Goal: Task Accomplishment & Management: Manage account settings

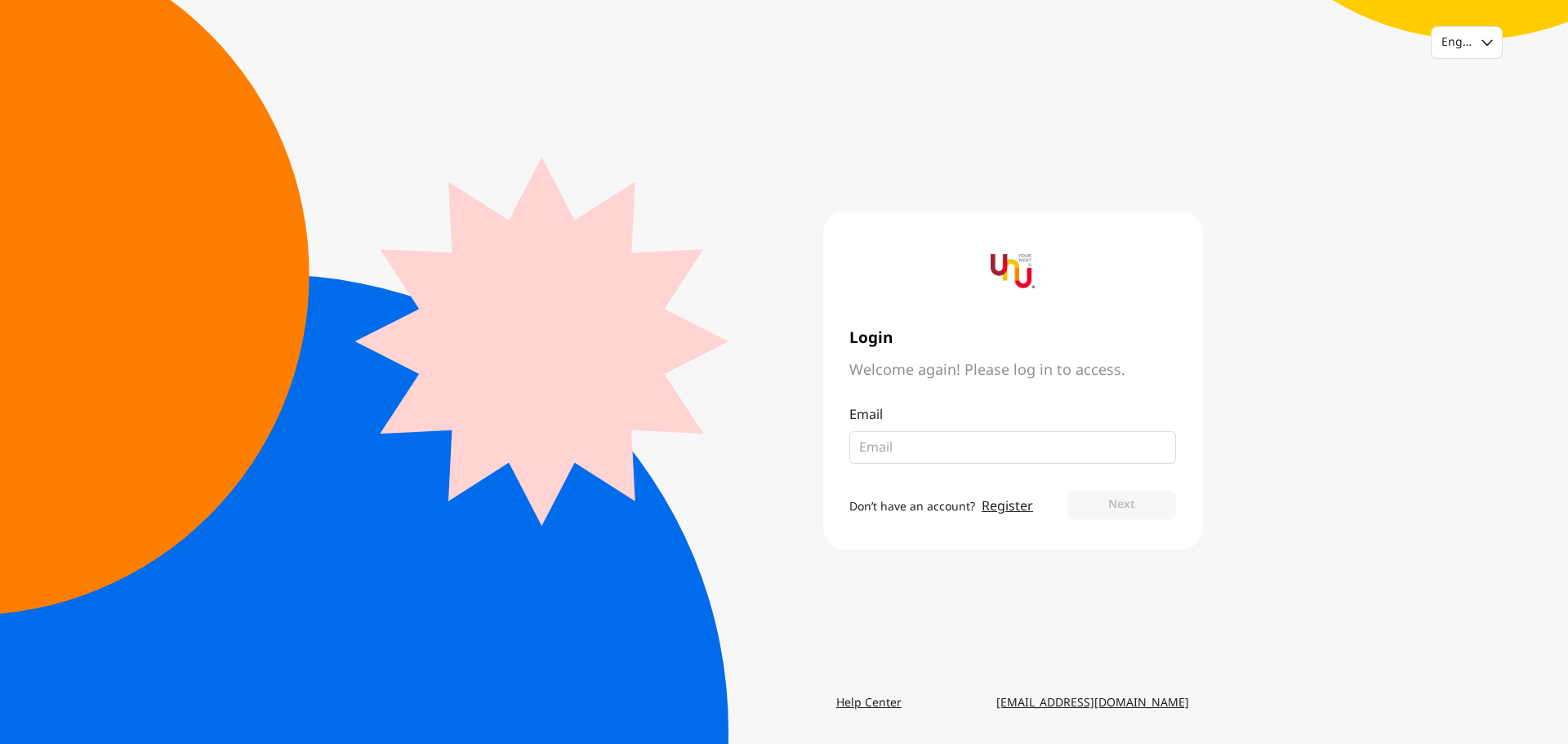
drag, startPoint x: 858, startPoint y: 444, endPoint x: 870, endPoint y: 444, distance: 12.0
click at [858, 444] on fieldset at bounding box center [1012, 447] width 327 height 32
click at [913, 451] on input "email" at bounding box center [1006, 447] width 294 height 19
paste input "[EMAIL_ADDRESS][DOMAIN_NAME]"
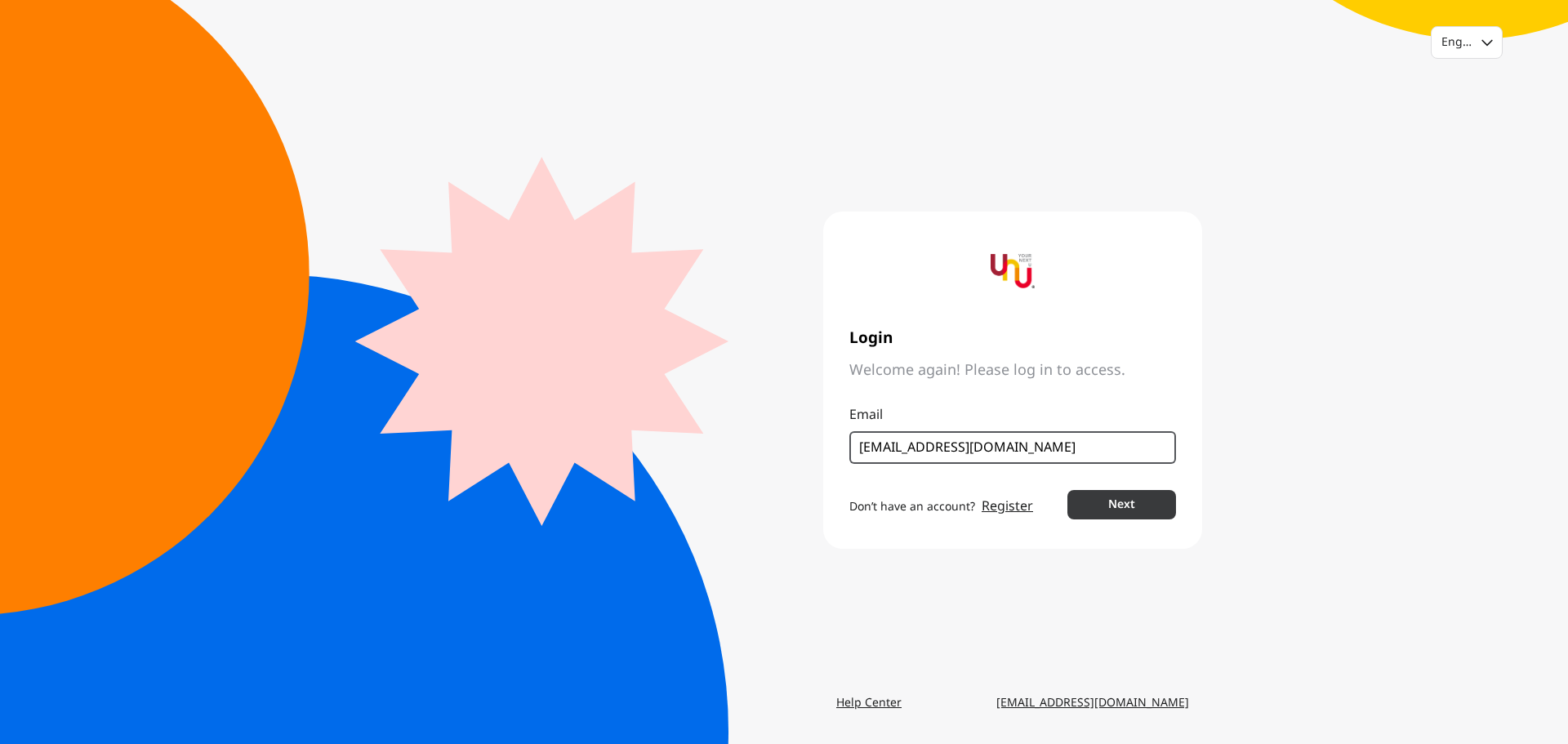
type input "[EMAIL_ADDRESS][DOMAIN_NAME]"
click at [1102, 495] on button "Next" at bounding box center [1121, 505] width 108 height 30
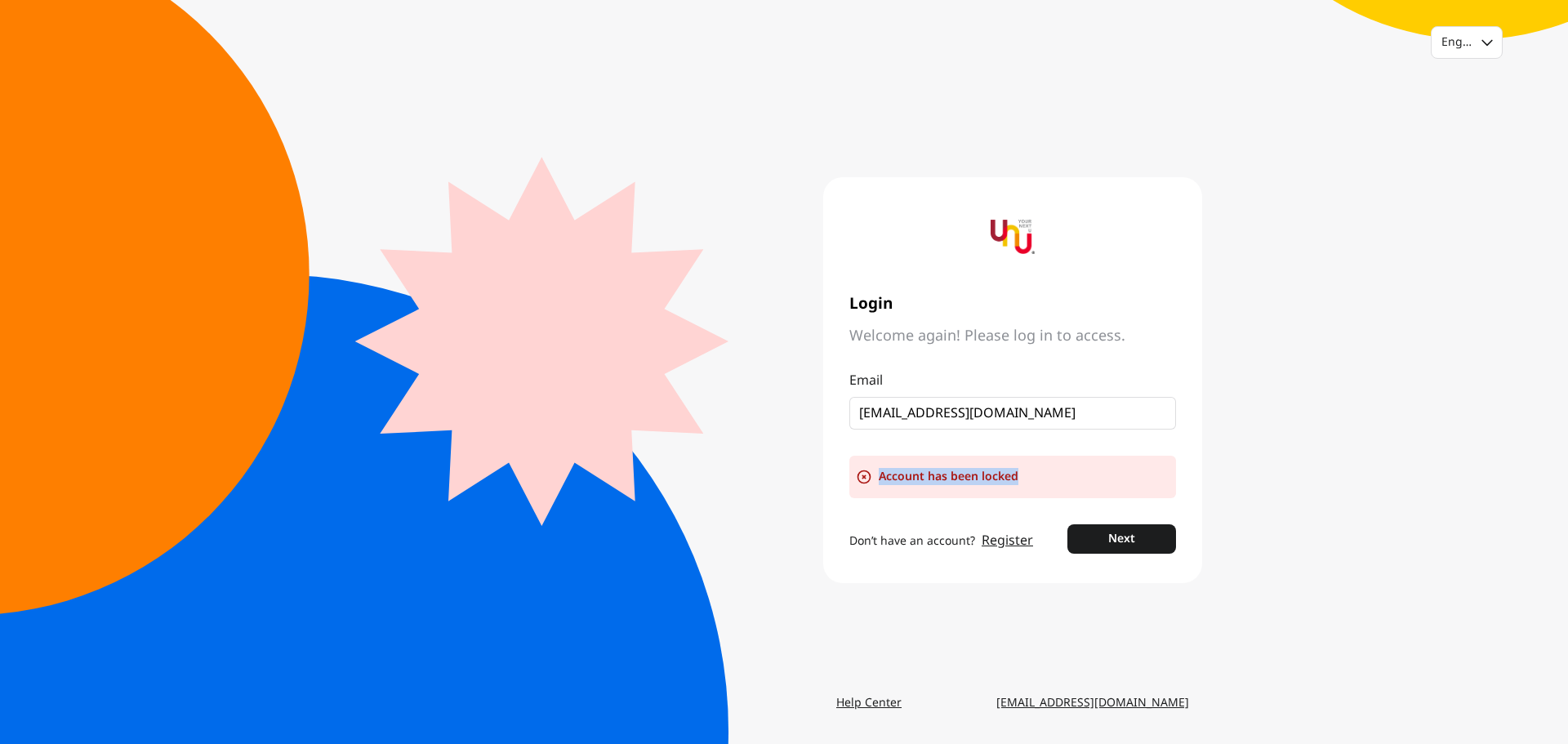
drag, startPoint x: 1068, startPoint y: 479, endPoint x: 1014, endPoint y: 476, distance: 54.1
click at [1014, 476] on div "Account has been locked" at bounding box center [1012, 477] width 327 height 43
copy div "Account has been locked"
